Goal: Transaction & Acquisition: Purchase product/service

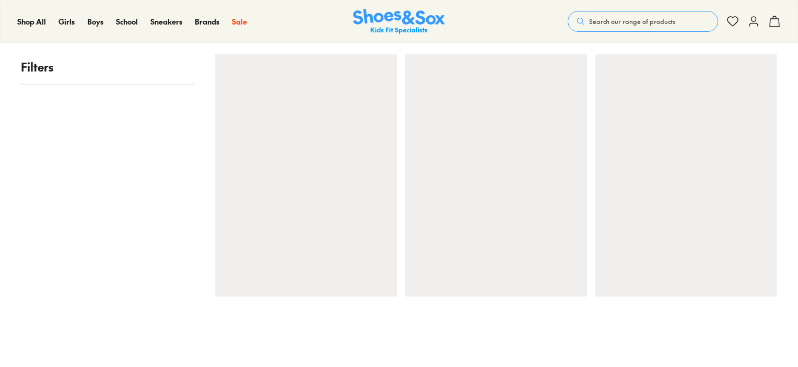
scroll to position [157, 0]
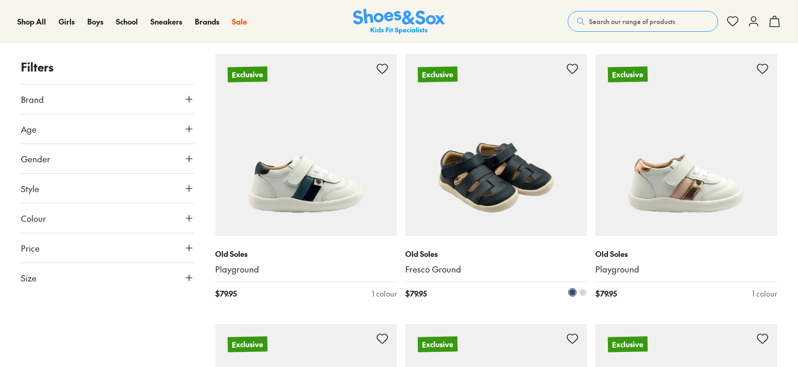
click at [498, 206] on img at bounding box center [496, 145] width 182 height 182
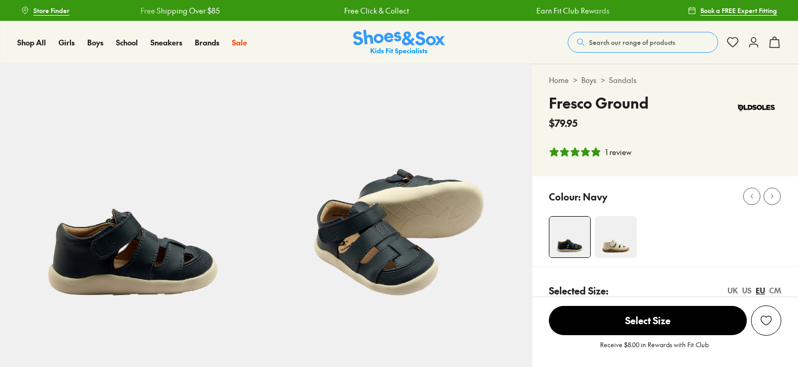
select select "*"
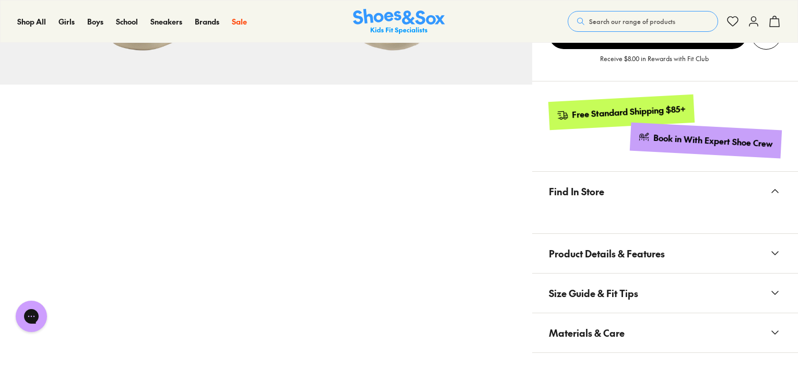
scroll to position [574, 0]
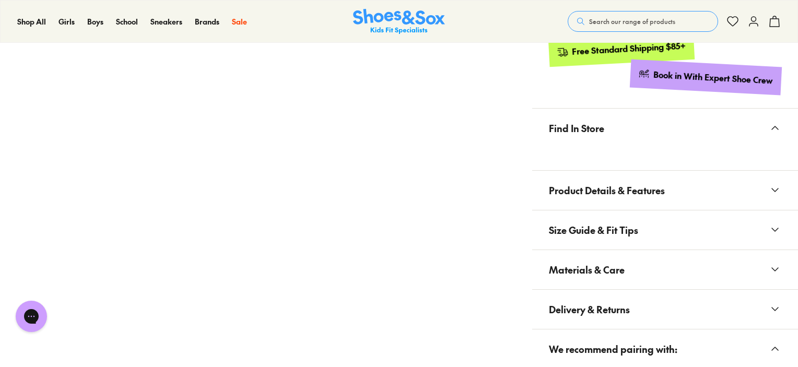
click at [563, 199] on span "Product Details & Features" at bounding box center [607, 190] width 116 height 31
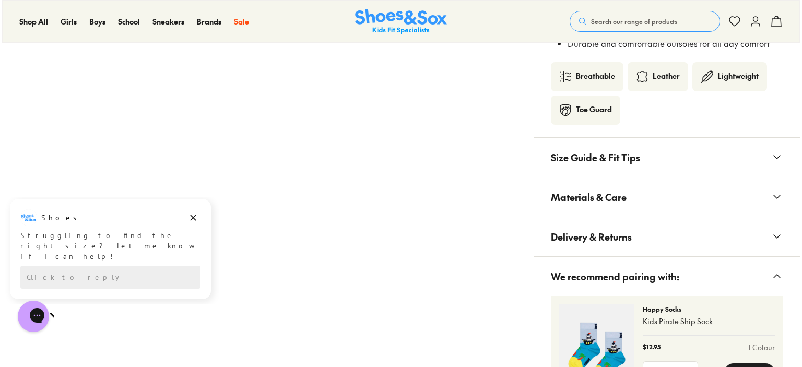
scroll to position [887, 0]
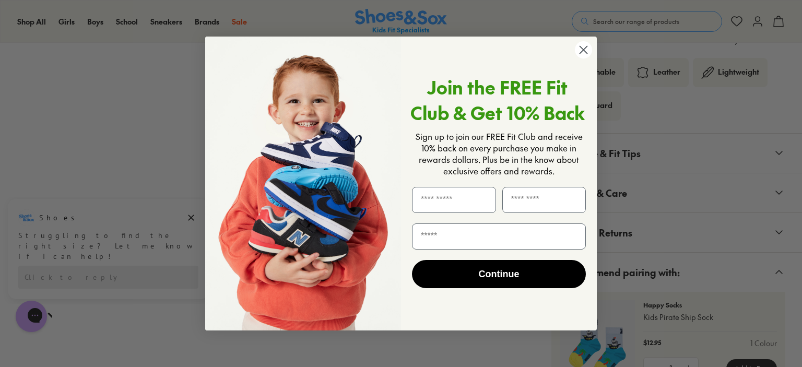
click at [582, 53] on circle "Close dialog" at bounding box center [583, 49] width 17 height 17
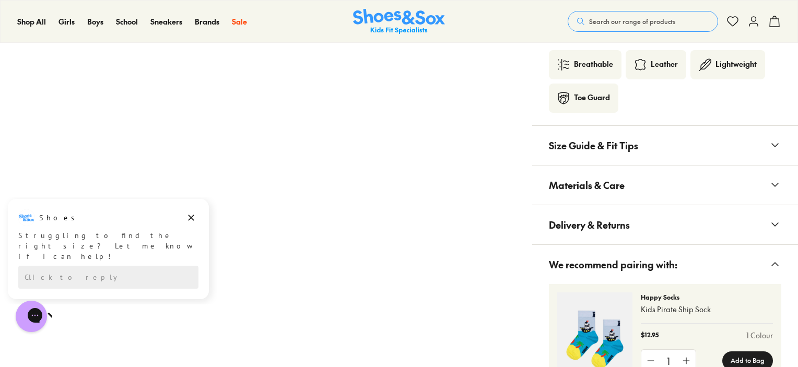
scroll to position [1044, 0]
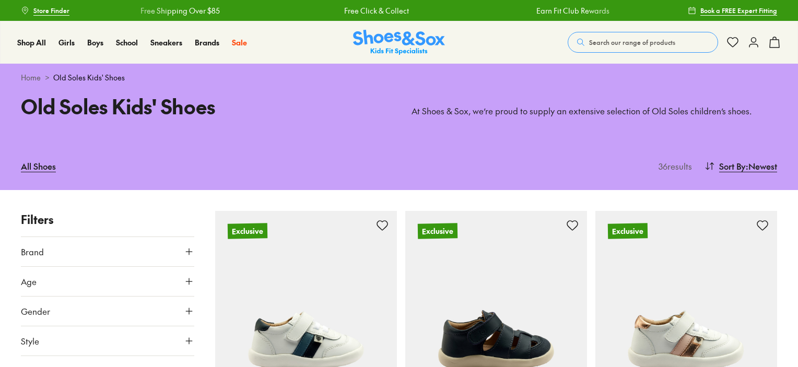
scroll to position [82, 0]
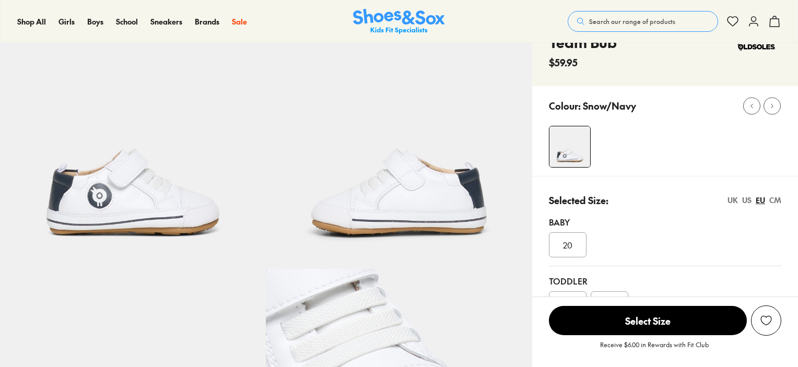
select select "*"
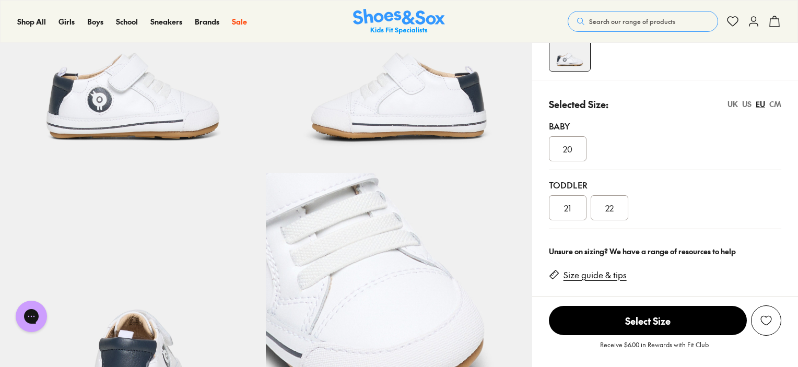
scroll to position [209, 0]
